Goal: Transaction & Acquisition: Purchase product/service

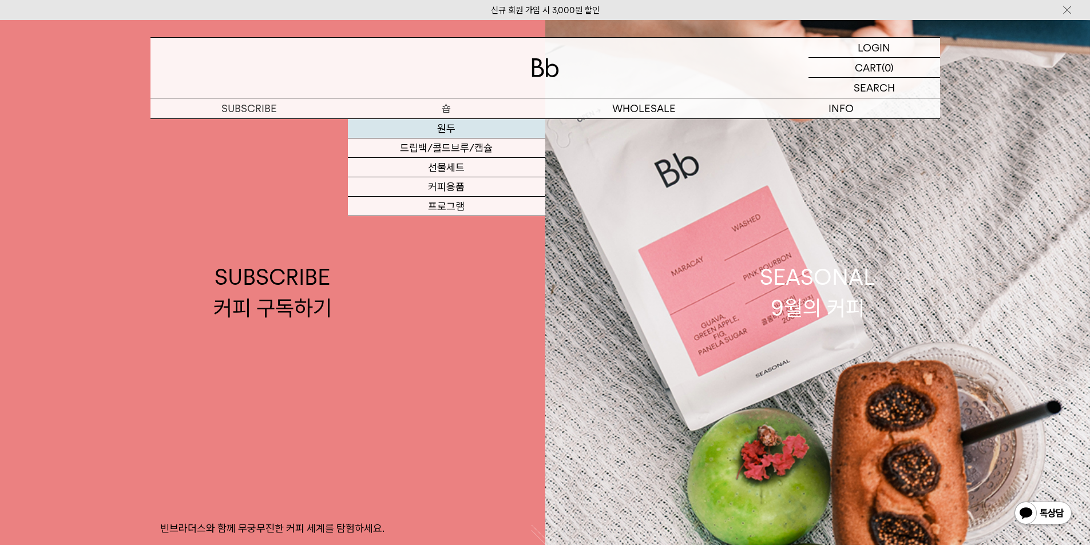
click at [452, 129] on link "원두" at bounding box center [446, 128] width 197 height 19
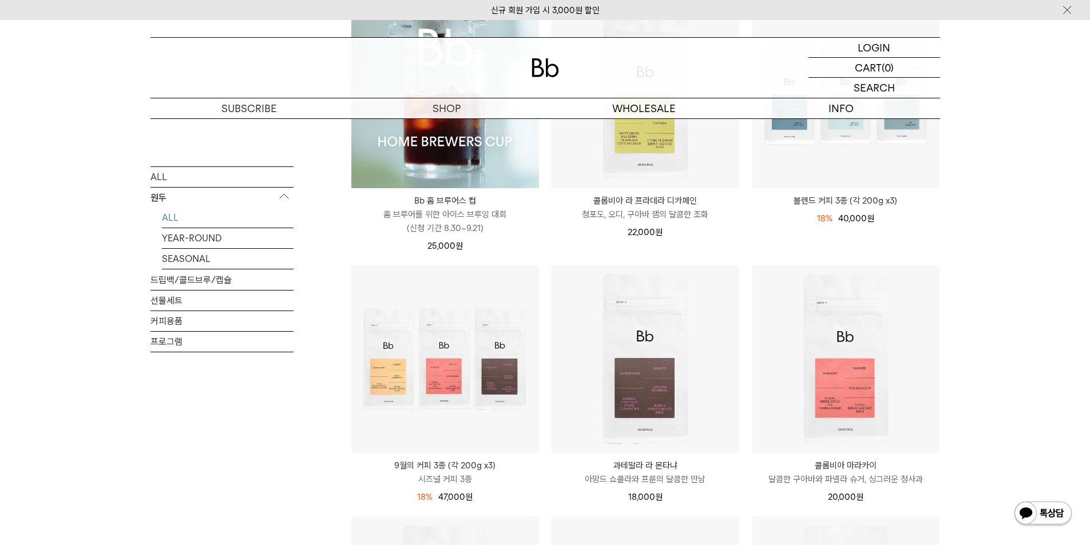
click at [454, 168] on img at bounding box center [445, 95] width 188 height 188
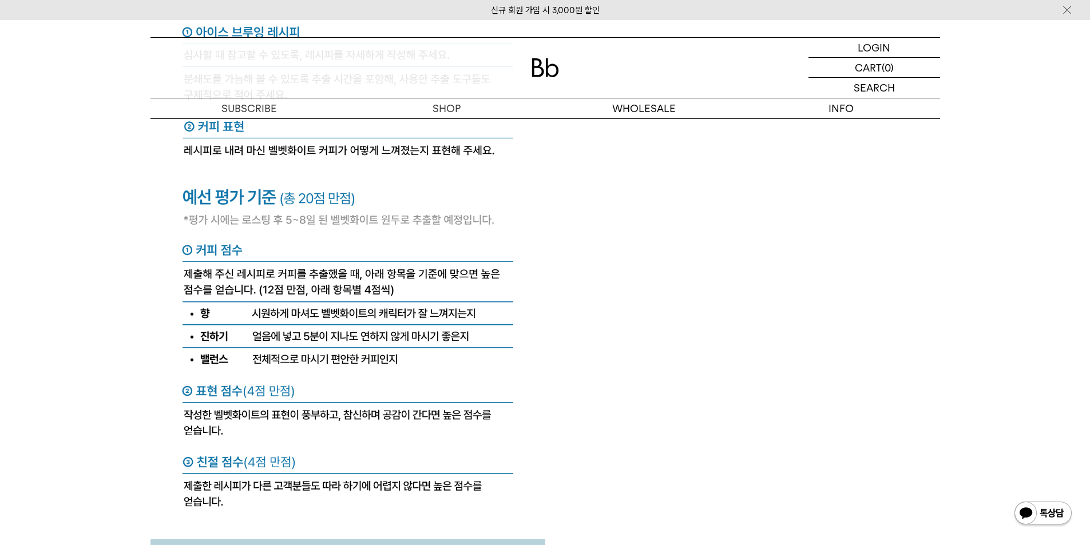
scroll to position [4713, 0]
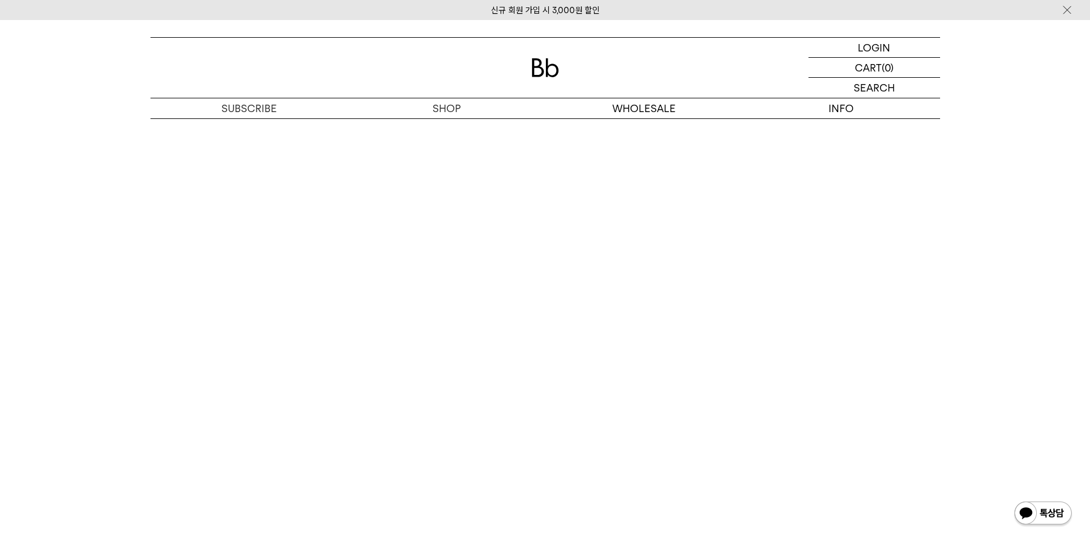
scroll to position [6200, 0]
